Goal: Information Seeking & Learning: Learn about a topic

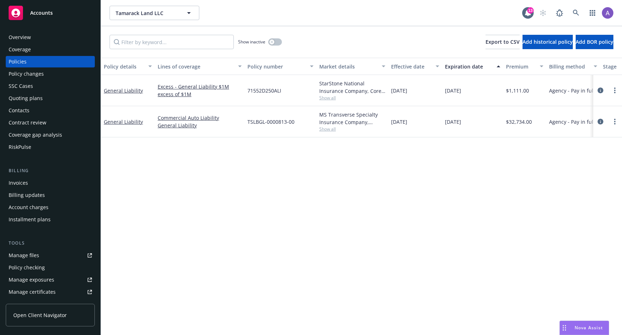
click at [376, 186] on div "Policy details Lines of coverage Policy number Market details Effective date Ex…" at bounding box center [361, 196] width 521 height 277
